Goal: Find specific page/section: Find specific page/section

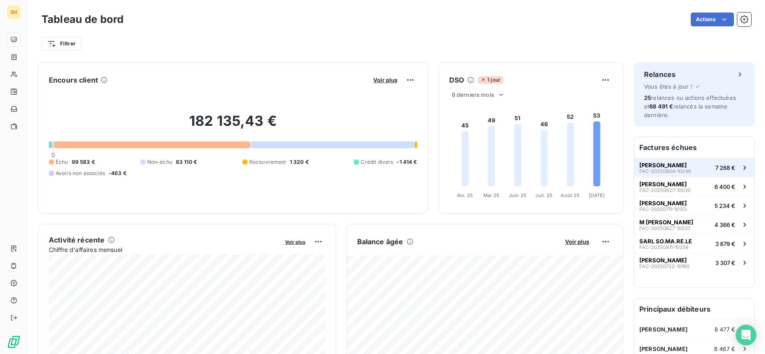
click at [707, 171] on button "[PERSON_NAME] FAC-20250804-10246 7 268 €" at bounding box center [694, 167] width 120 height 19
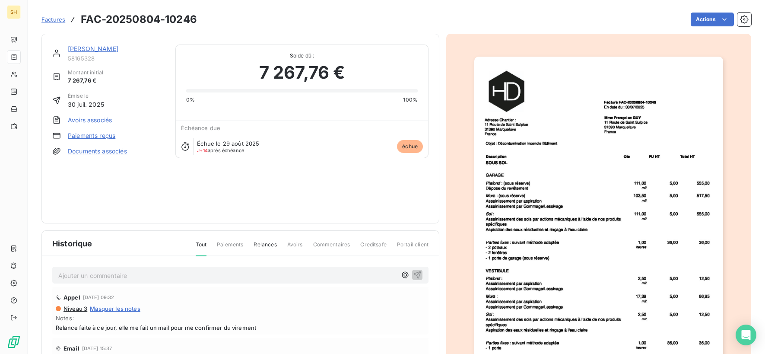
click at [100, 45] on link "[PERSON_NAME]" at bounding box center [93, 48] width 51 height 7
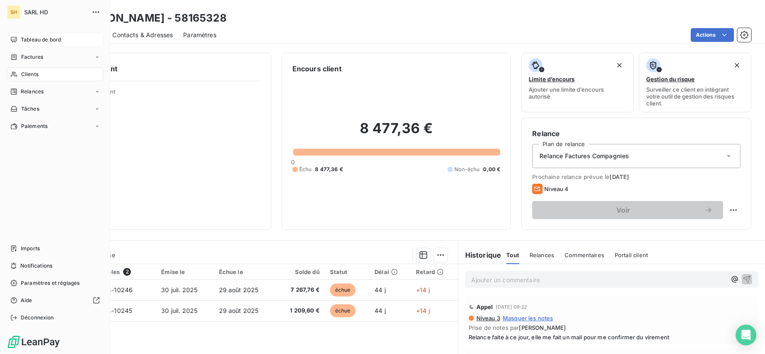
click at [12, 38] on icon at bounding box center [13, 39] width 7 height 7
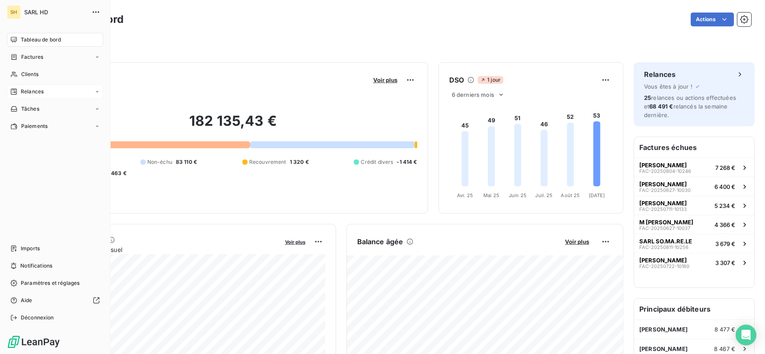
click at [19, 88] on div "Relances" at bounding box center [26, 92] width 33 height 8
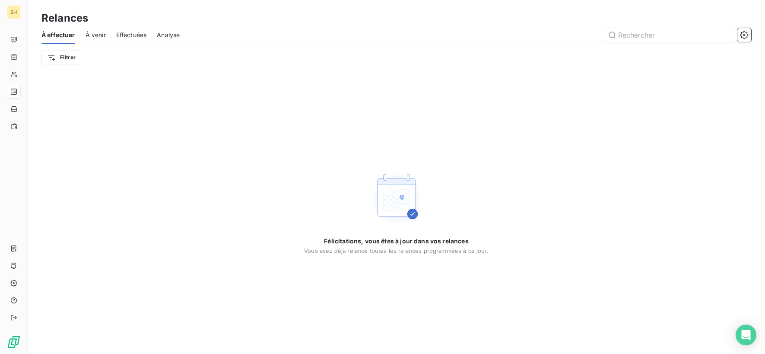
click at [108, 36] on div "À effectuer À venir Effectuées Analyse" at bounding box center [396, 35] width 737 height 18
click at [120, 35] on span "Effectuées" at bounding box center [131, 35] width 31 height 9
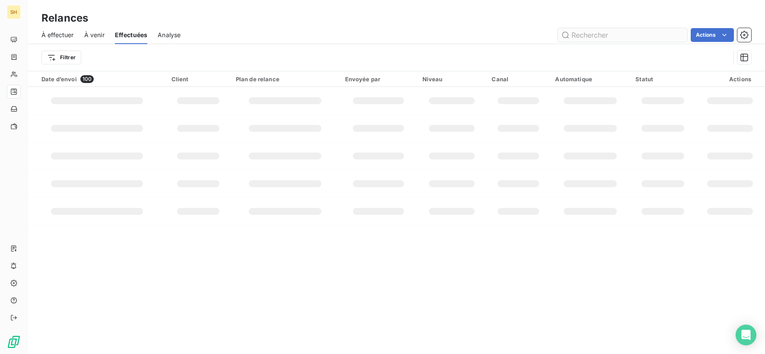
click at [626, 32] on input "text" at bounding box center [622, 35] width 130 height 14
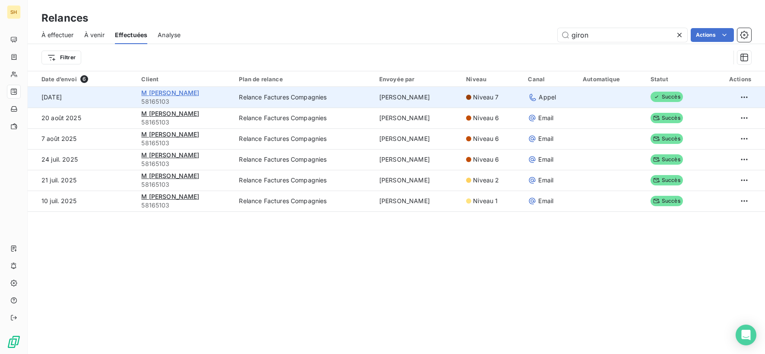
type input "giron"
click at [176, 93] on span "M [PERSON_NAME]" at bounding box center [170, 92] width 58 height 7
